Goal: Find specific page/section: Find specific page/section

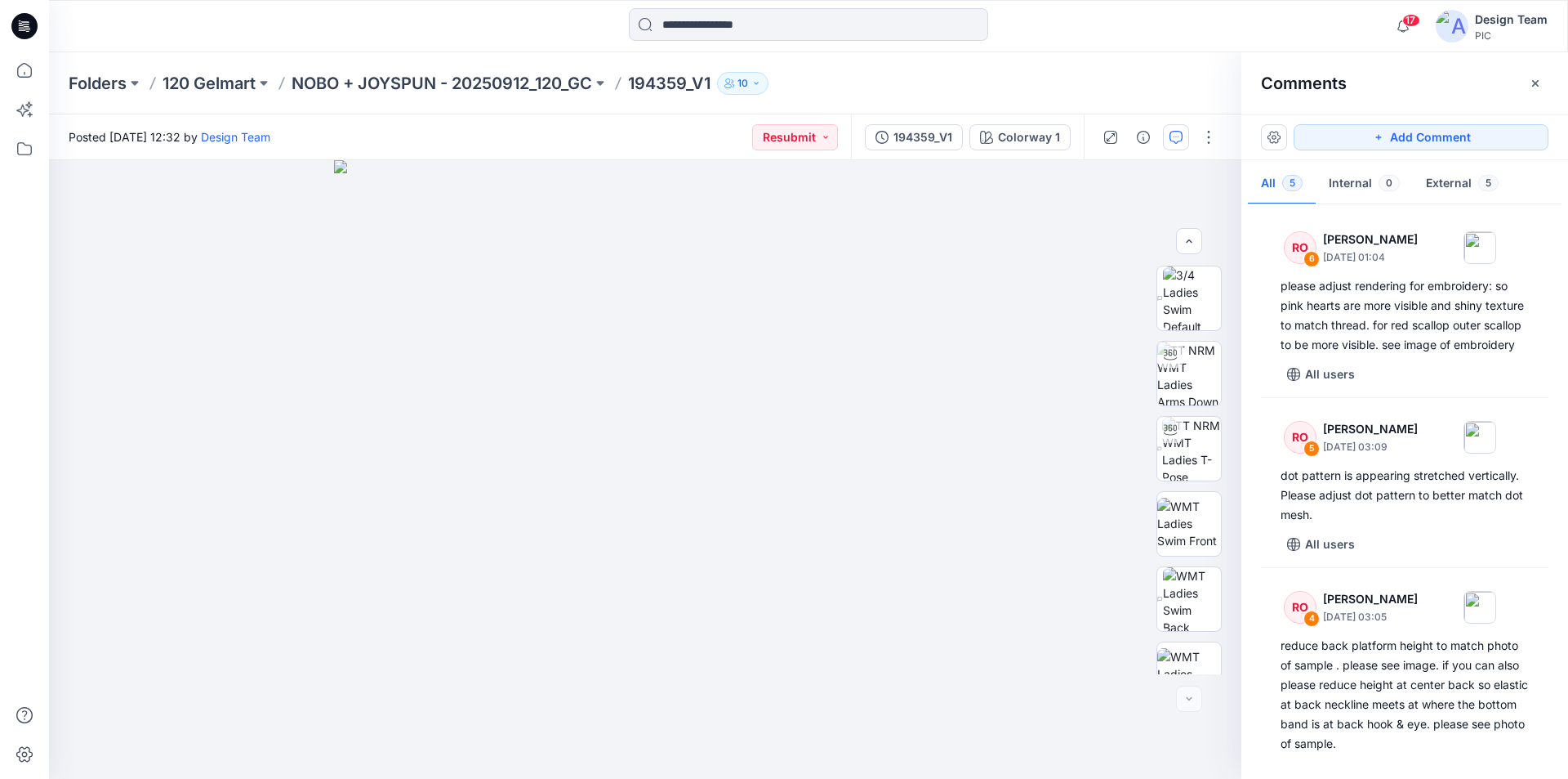
scroll to position [333, 0]
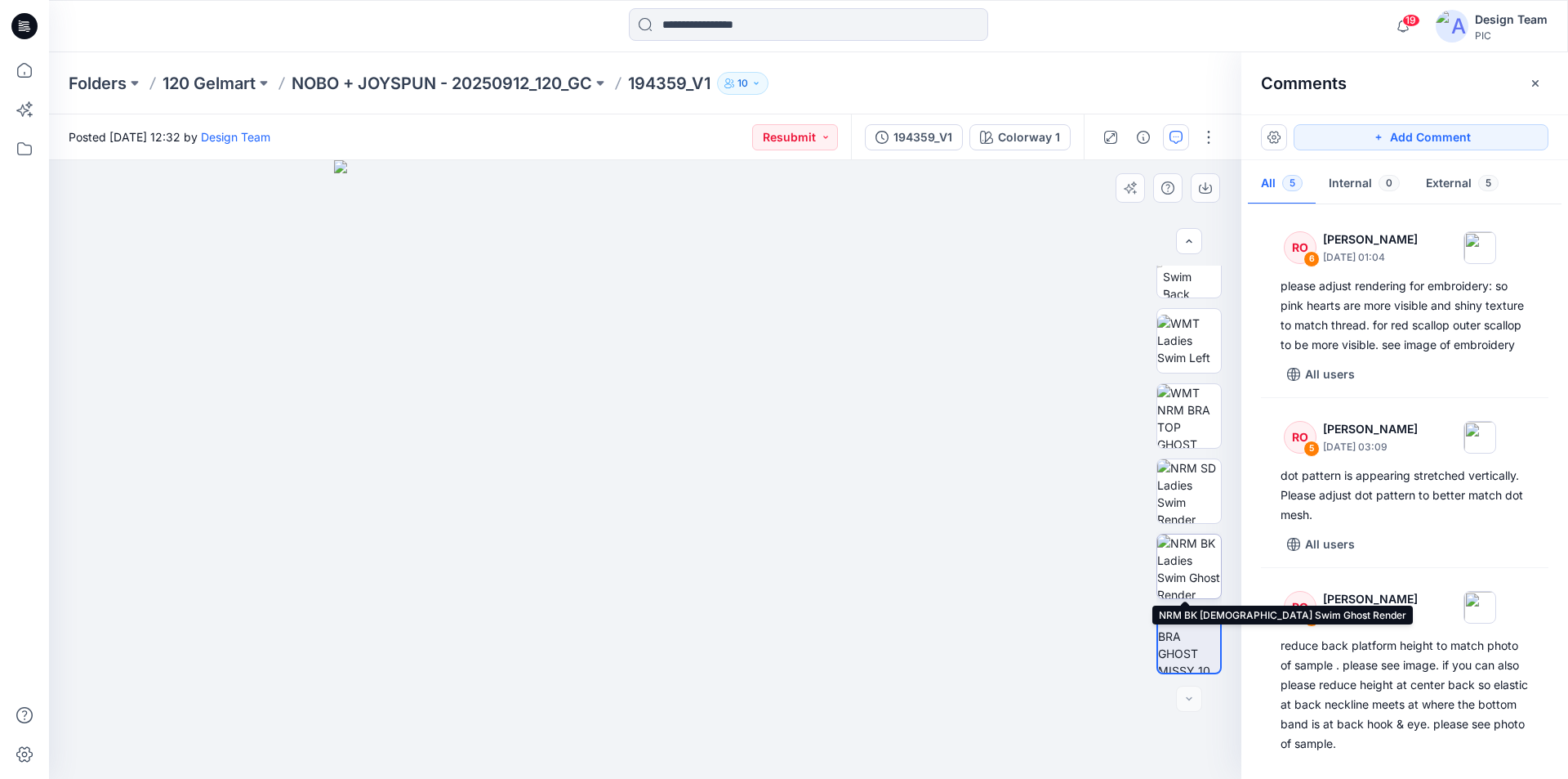
click at [1188, 573] on img at bounding box center [1189, 567] width 64 height 64
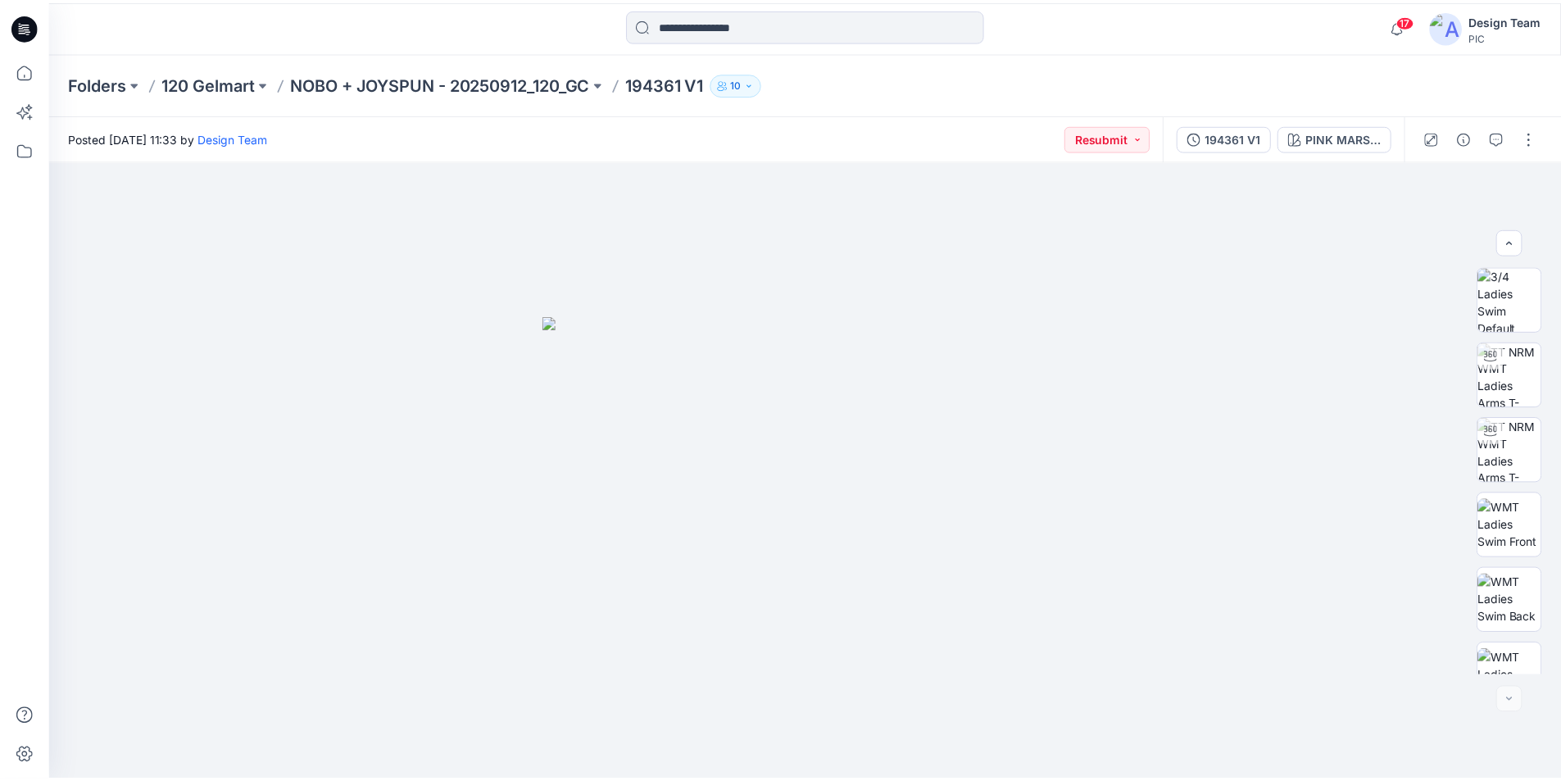
scroll to position [259, 0]
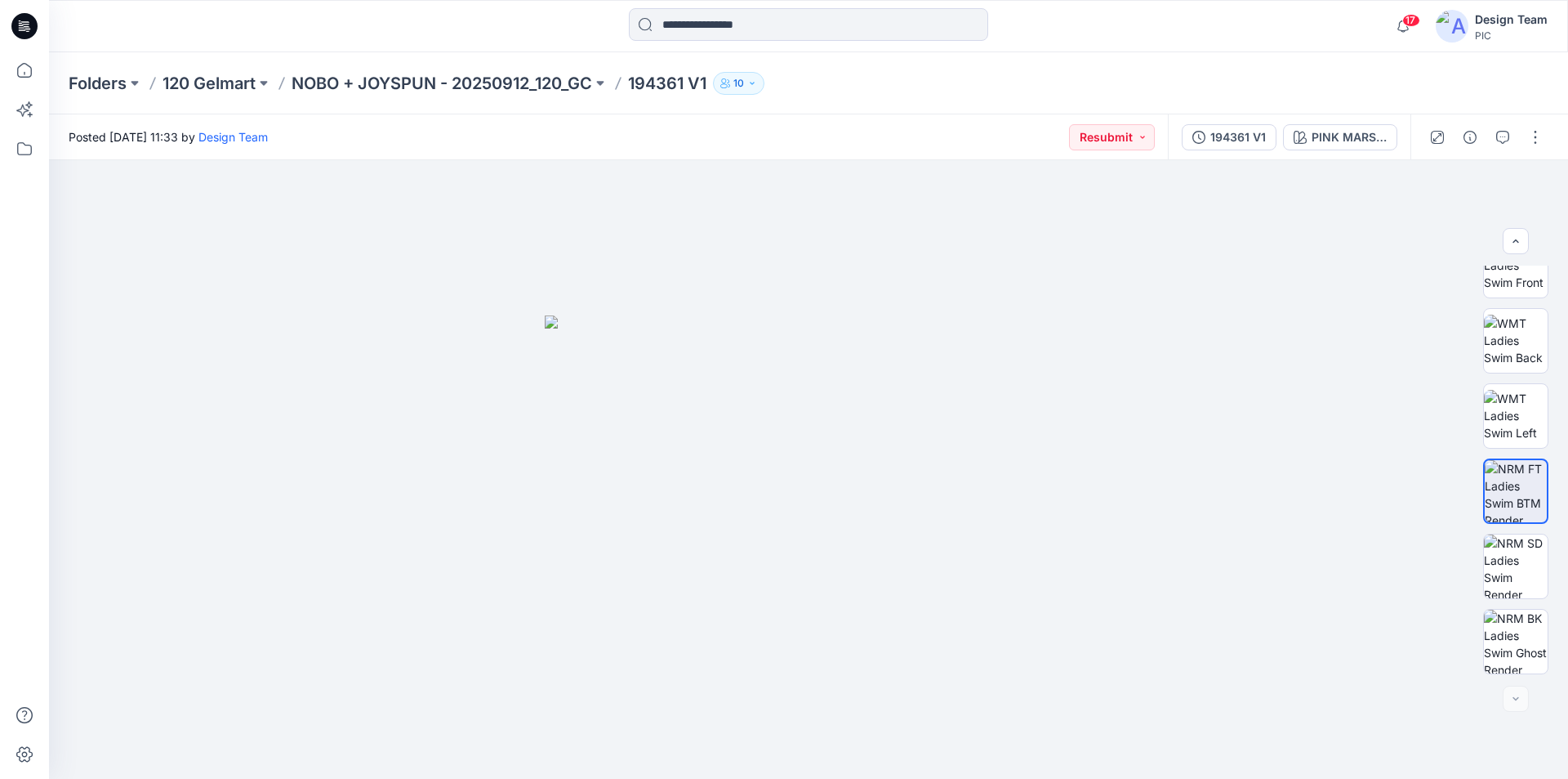
click at [25, 26] on icon at bounding box center [27, 26] width 7 height 1
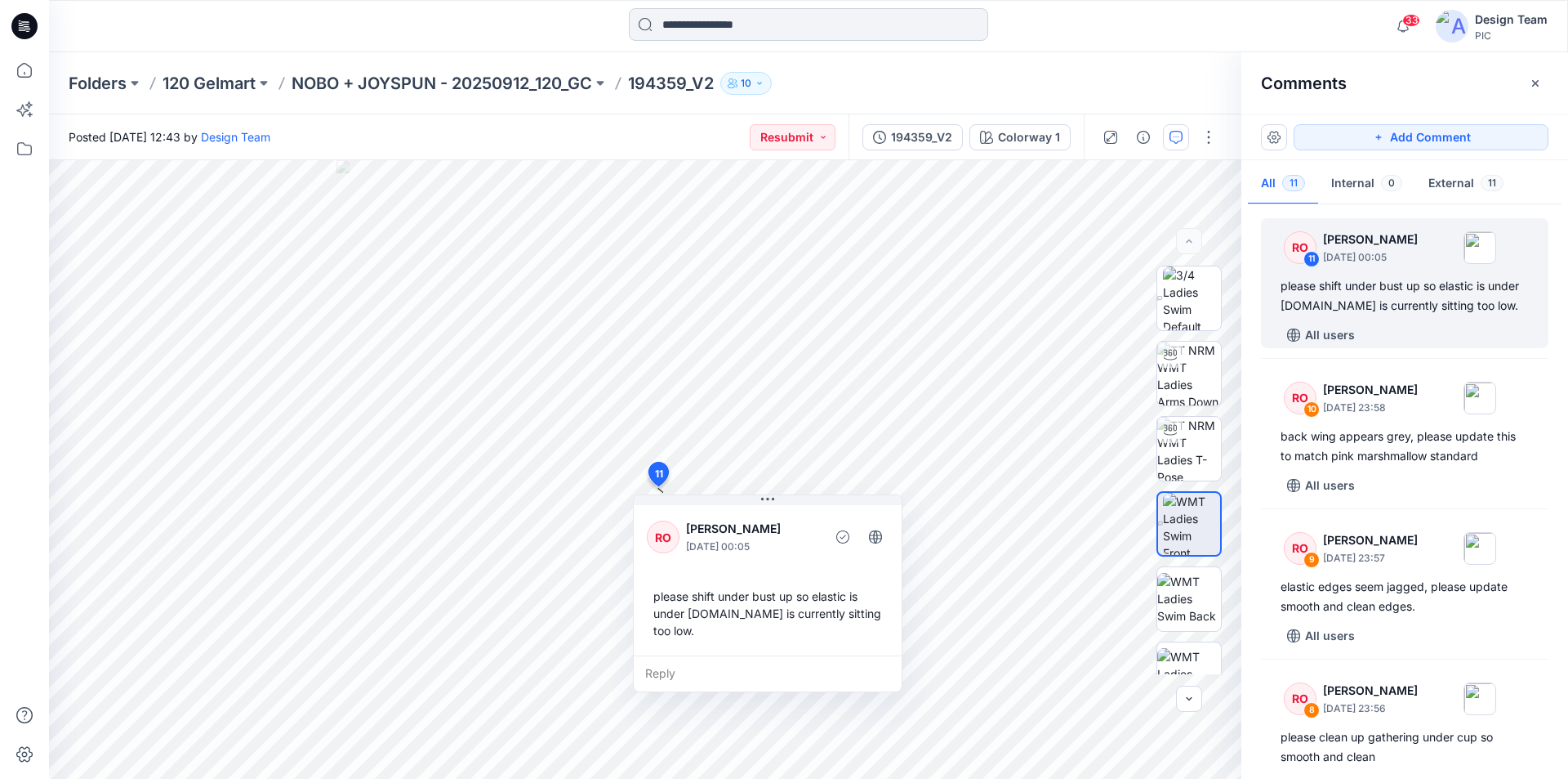
click at [727, 22] on input at bounding box center [808, 24] width 360 height 33
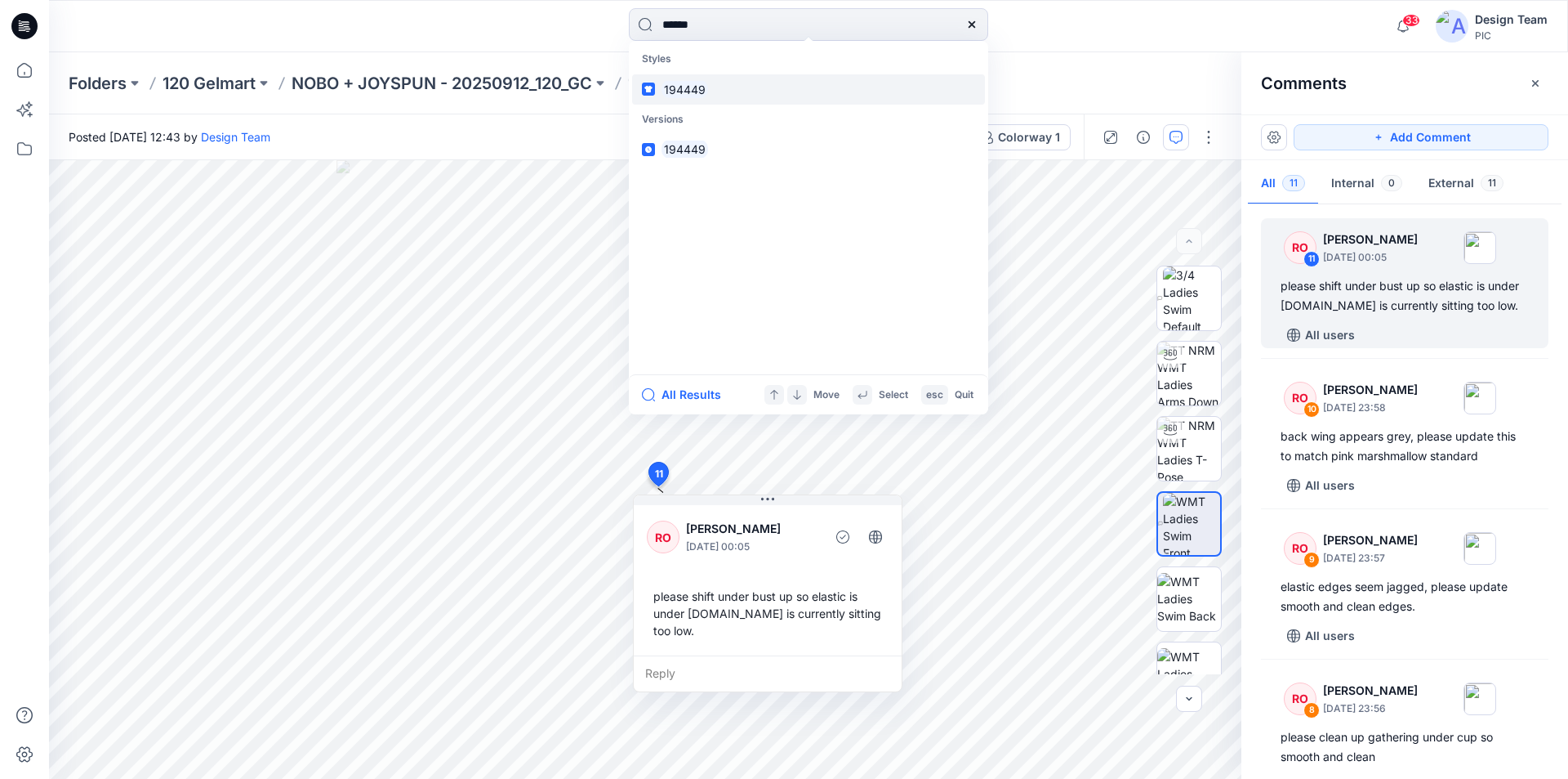
type input "******"
click at [689, 80] on mark "194449" at bounding box center [685, 89] width 47 height 19
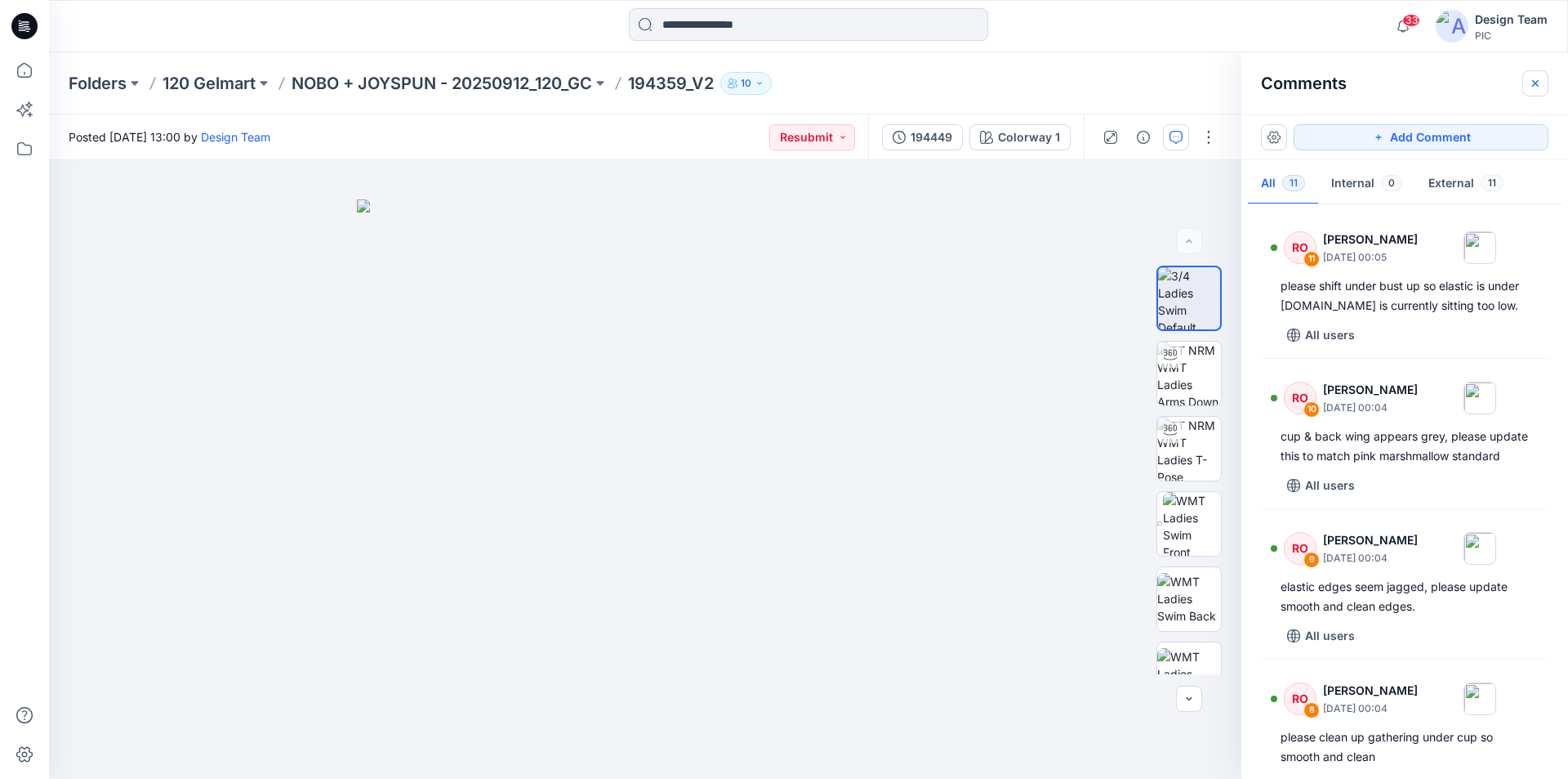
click at [1535, 79] on icon "button" at bounding box center [1535, 83] width 13 height 13
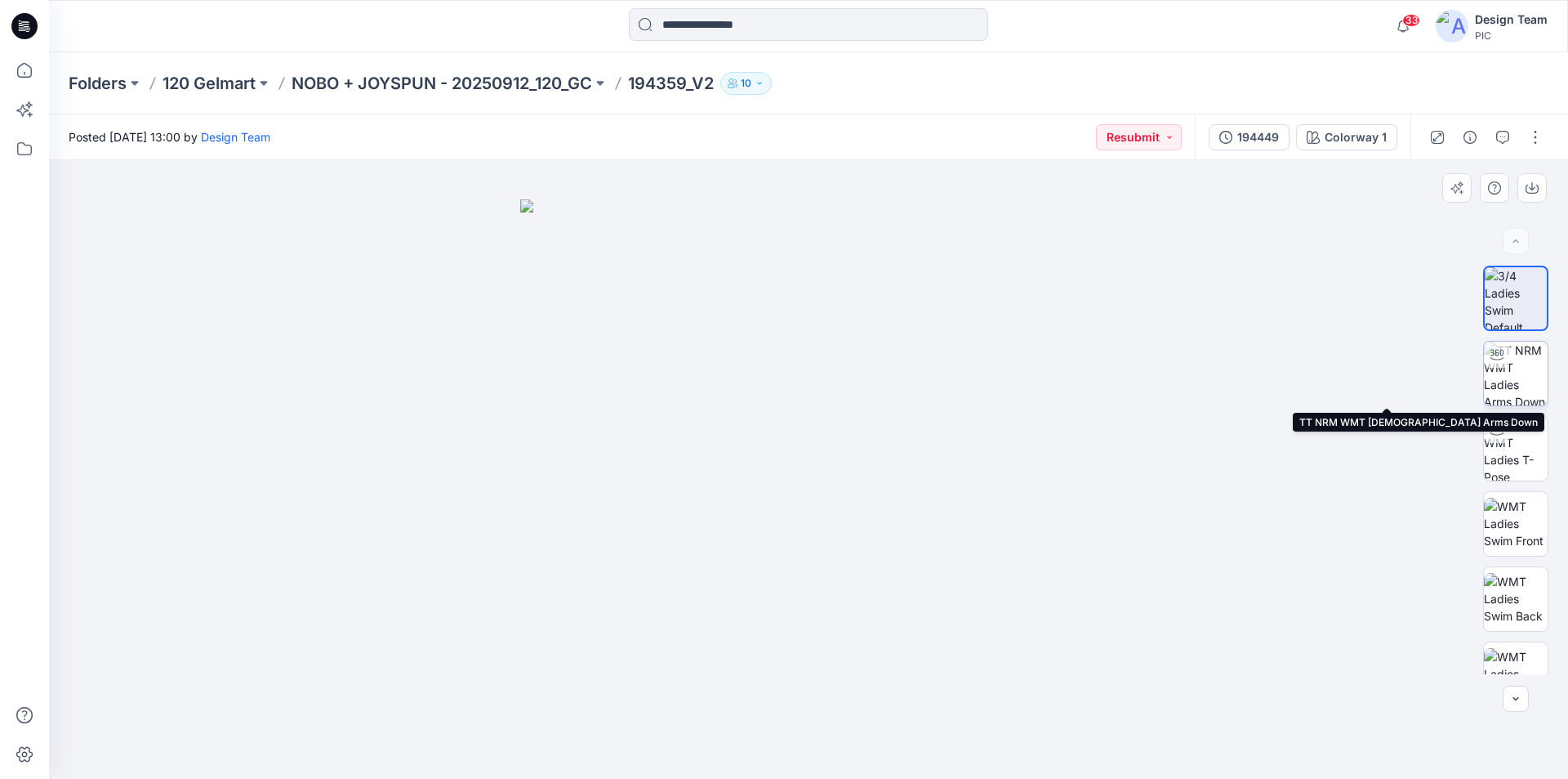
click at [1505, 373] on img at bounding box center [1516, 373] width 64 height 64
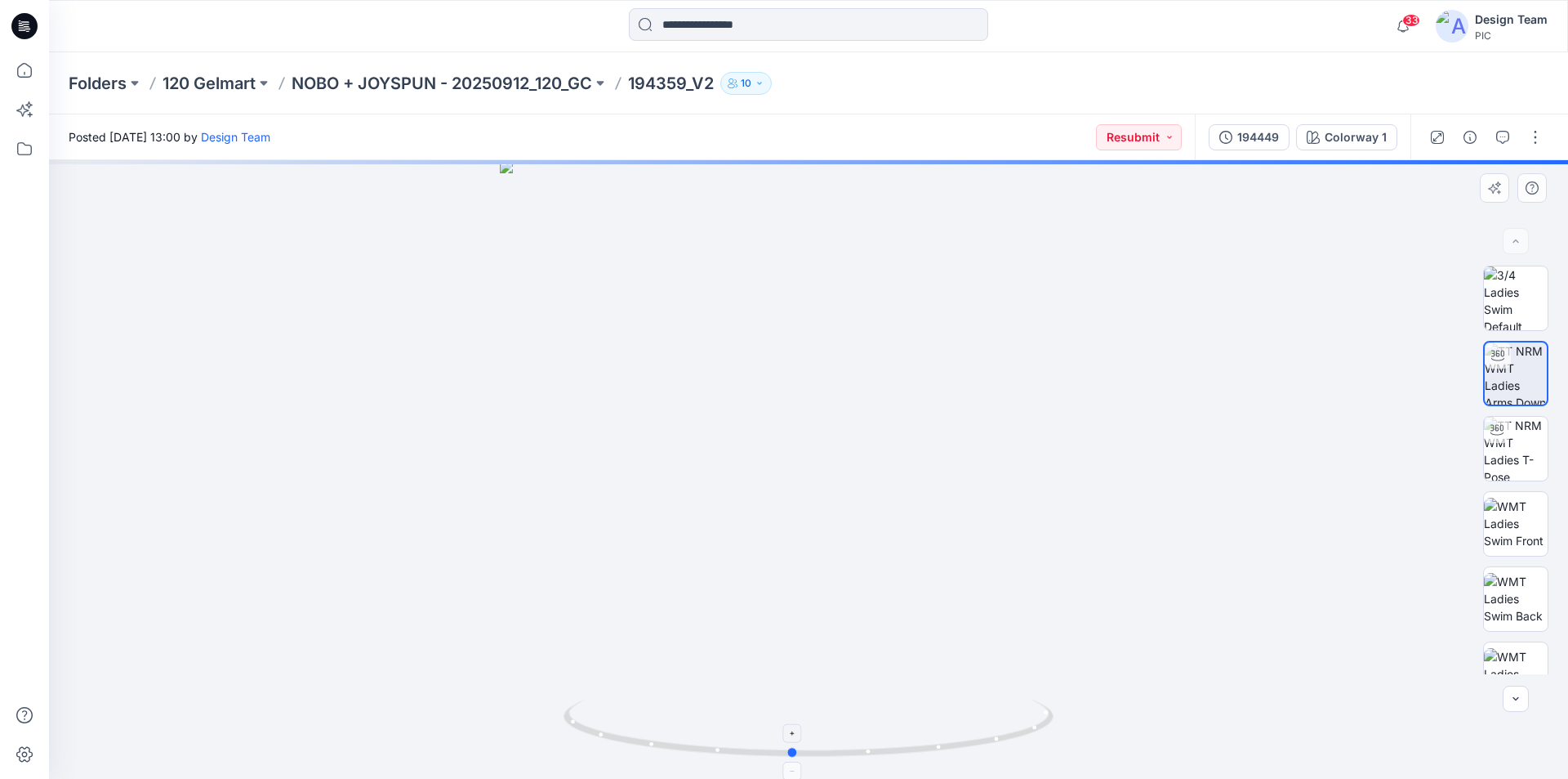
drag, startPoint x: 1035, startPoint y: 731, endPoint x: 1019, endPoint y: 744, distance: 20.6
click at [1019, 744] on icon at bounding box center [810, 729] width 494 height 61
